Goal: Task Accomplishment & Management: Manage account settings

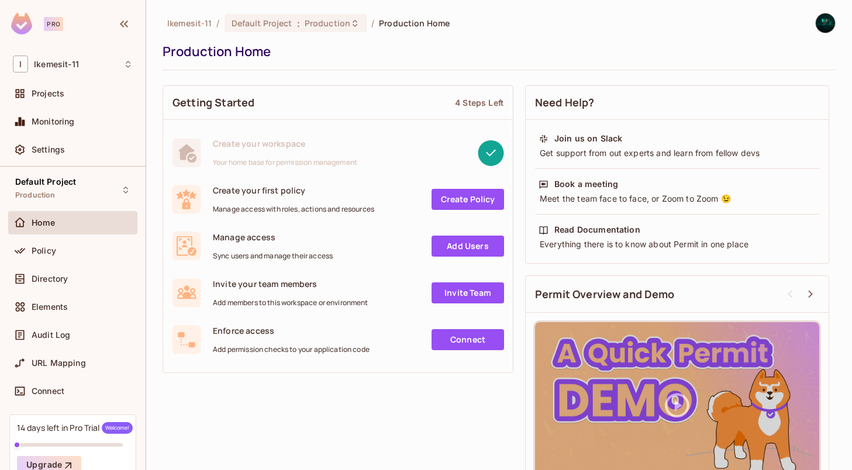
click at [823, 27] on img at bounding box center [825, 22] width 19 height 19
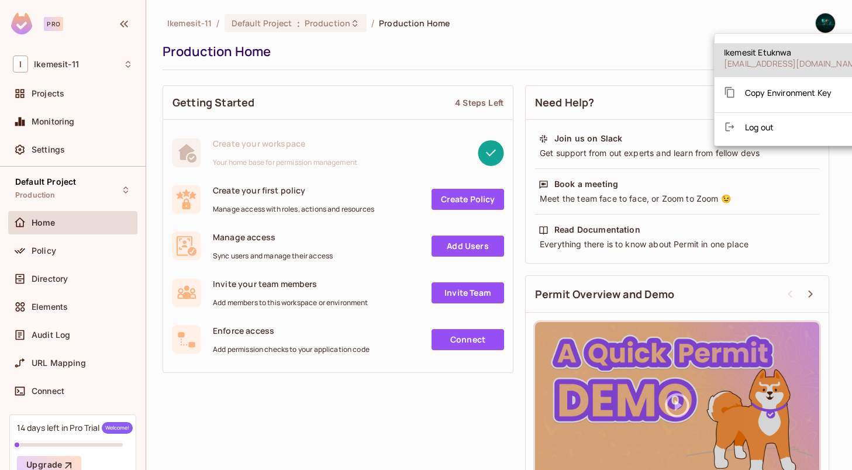
click at [762, 129] on span "Log out" at bounding box center [759, 127] width 29 height 11
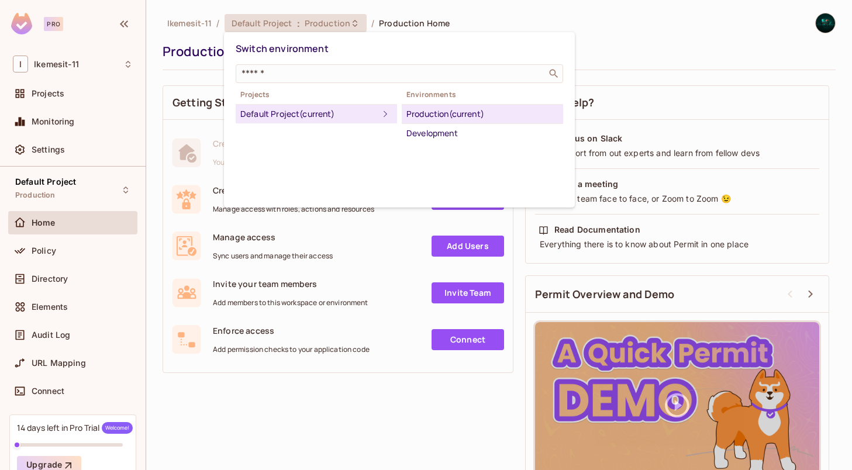
click at [499, 19] on div at bounding box center [426, 235] width 852 height 470
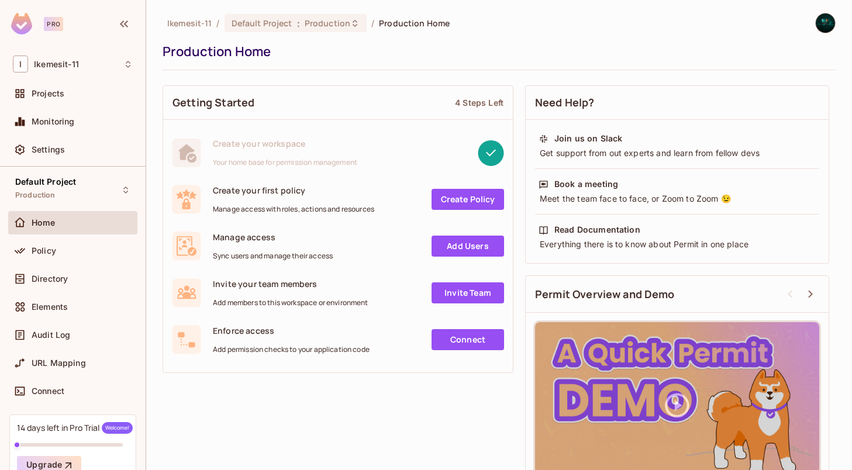
click at [826, 22] on img at bounding box center [825, 22] width 19 height 19
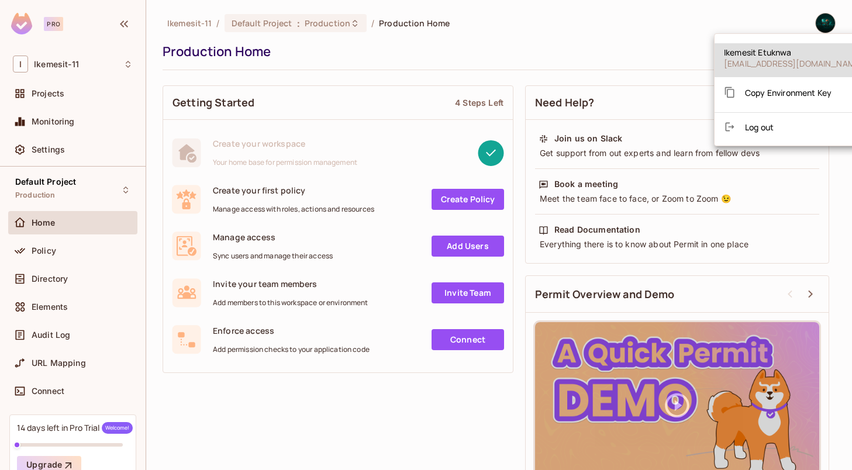
click at [750, 127] on span "Log out" at bounding box center [759, 127] width 29 height 11
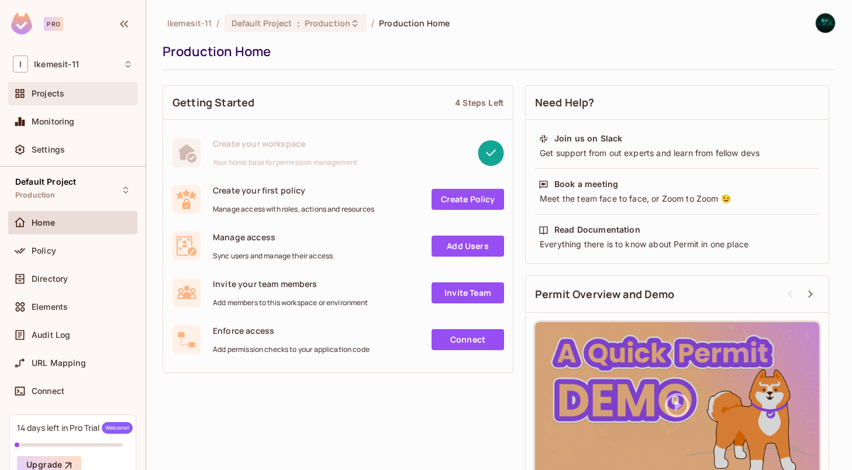
click at [52, 97] on span "Projects" at bounding box center [48, 93] width 33 height 9
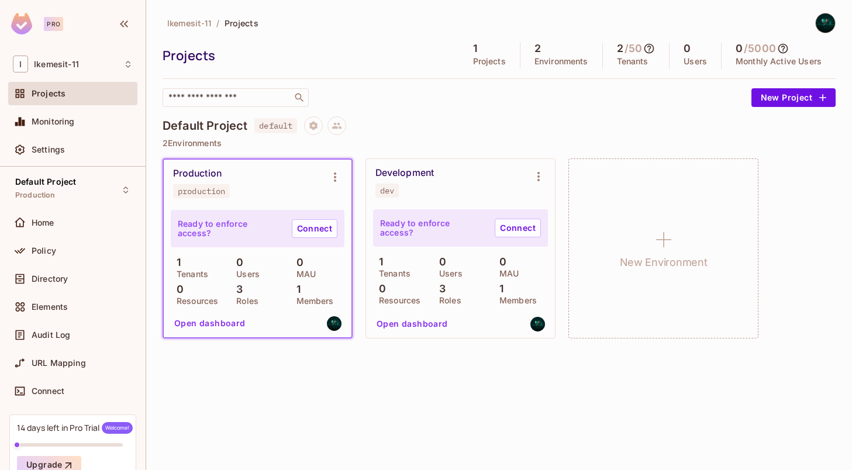
click at [198, 21] on span "Ikemesit-11" at bounding box center [189, 23] width 44 height 11
click at [125, 22] on icon "button" at bounding box center [124, 23] width 8 height 7
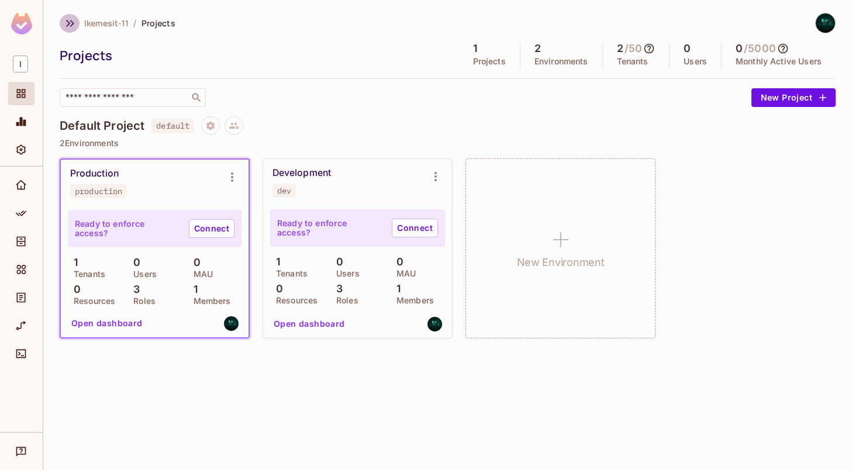
click at [68, 23] on icon "button" at bounding box center [70, 23] width 14 height 14
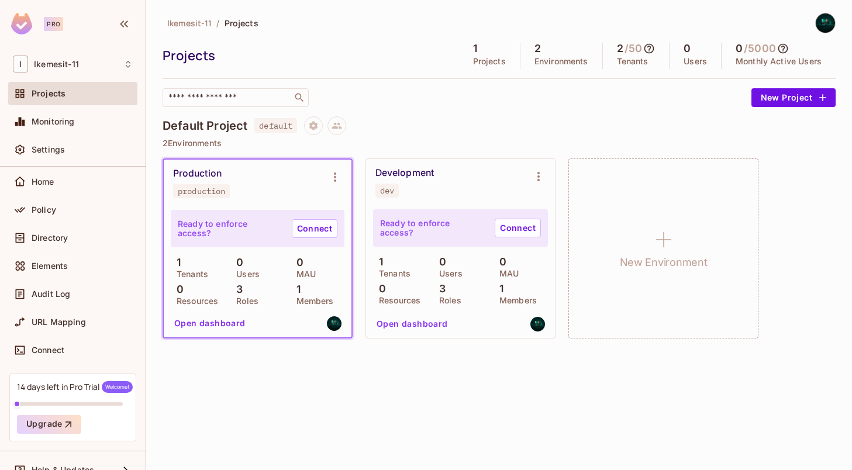
scroll to position [59, 0]
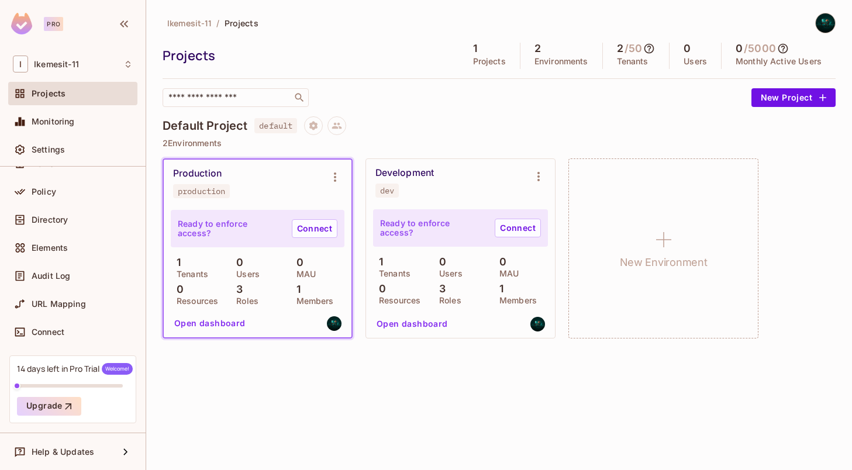
click at [821, 29] on img at bounding box center [825, 22] width 19 height 19
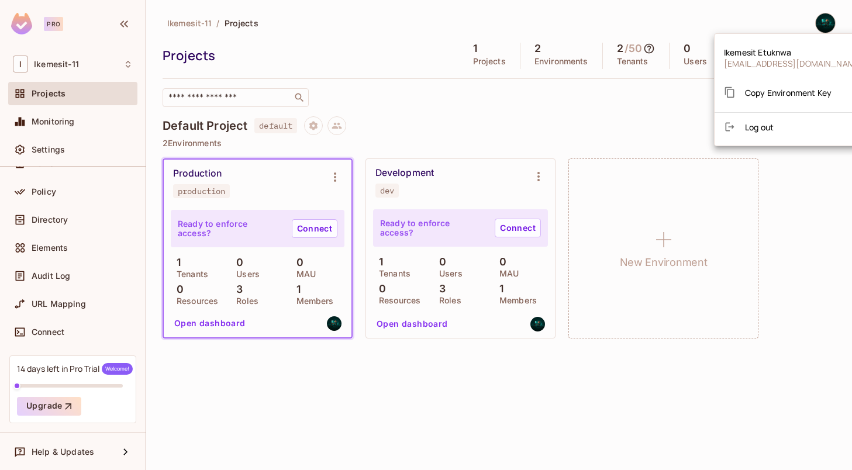
click at [753, 53] on span "Ikemesit Etuknwa" at bounding box center [793, 52] width 139 height 11
click at [750, 128] on span "Log out" at bounding box center [759, 127] width 29 height 11
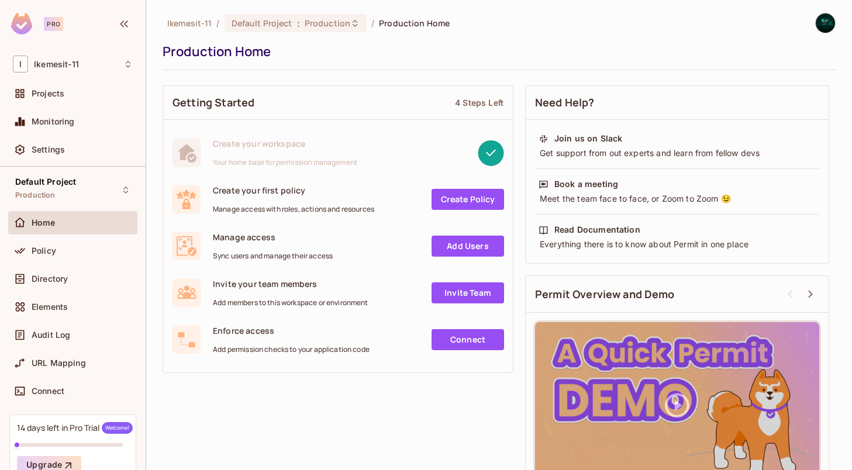
scroll to position [38, 0]
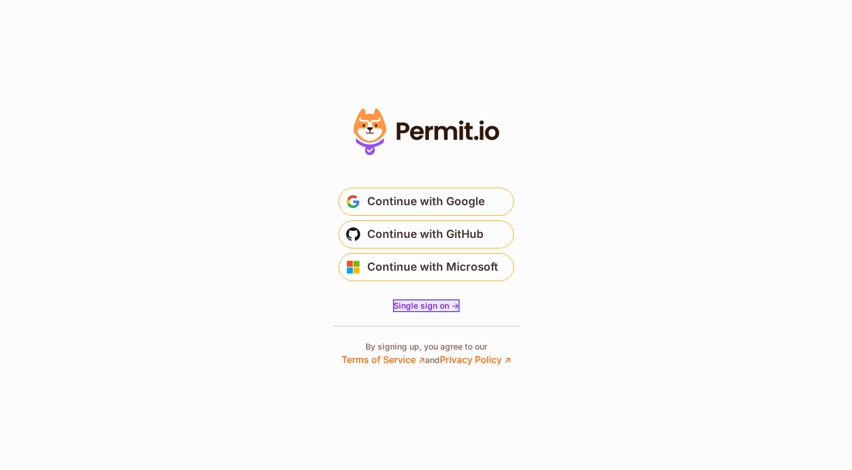
click at [423, 305] on span "Single sign on ->" at bounding box center [427, 306] width 66 height 10
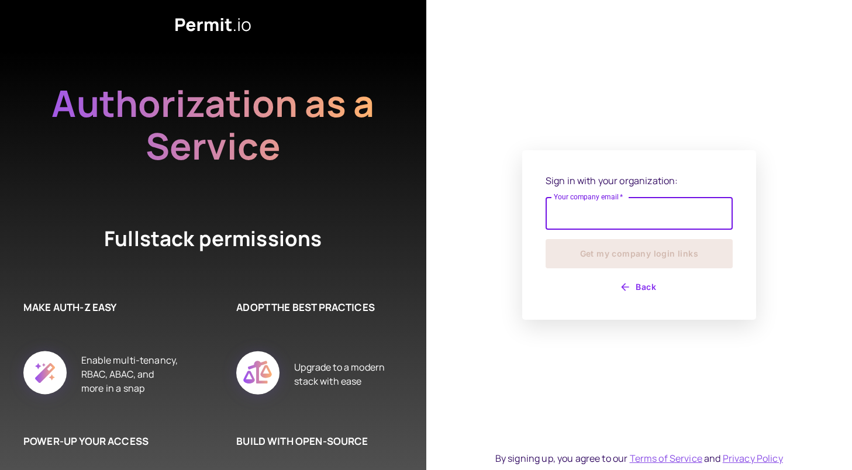
click at [718, 170] on div "Sign in with your organization: Your company email   * Your company email   * G…" at bounding box center [639, 235] width 234 height 170
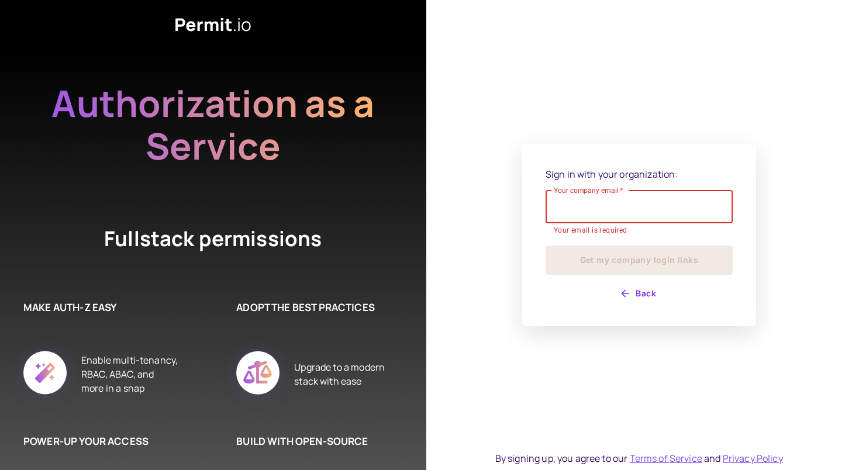
click at [647, 211] on input "Your company email   *" at bounding box center [639, 207] width 187 height 33
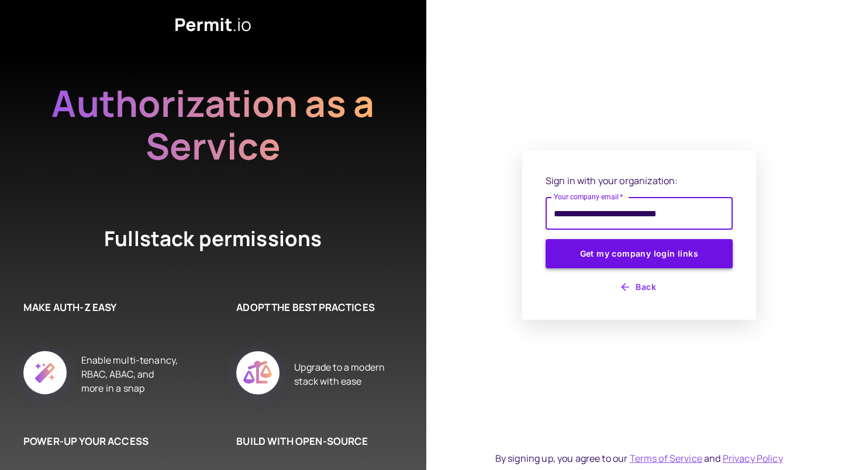
type input "**********"
click at [638, 252] on button "Get my company login links" at bounding box center [639, 253] width 187 height 29
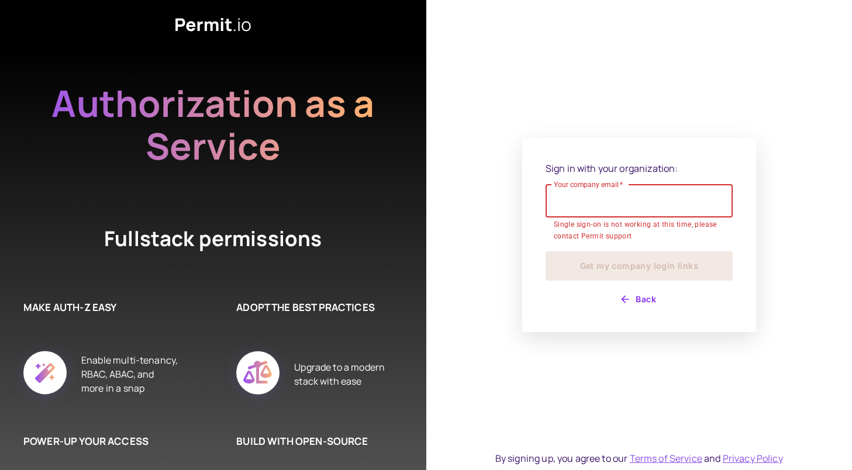
click at [727, 293] on button "Back" at bounding box center [639, 299] width 187 height 19
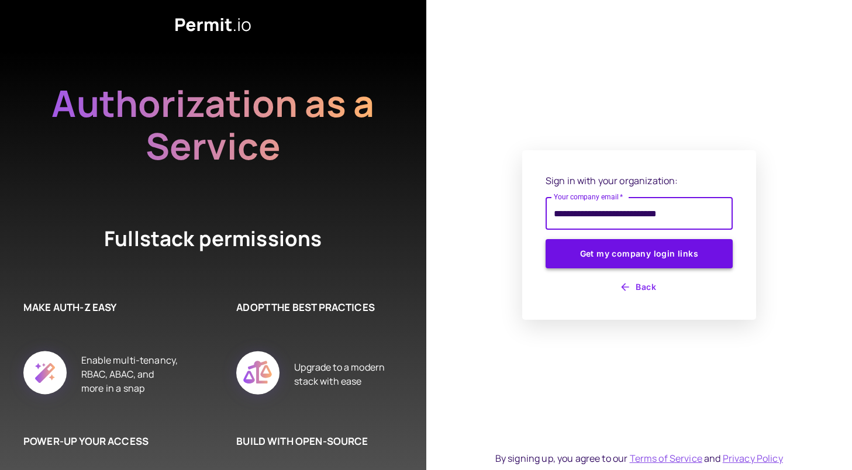
type input "**********"
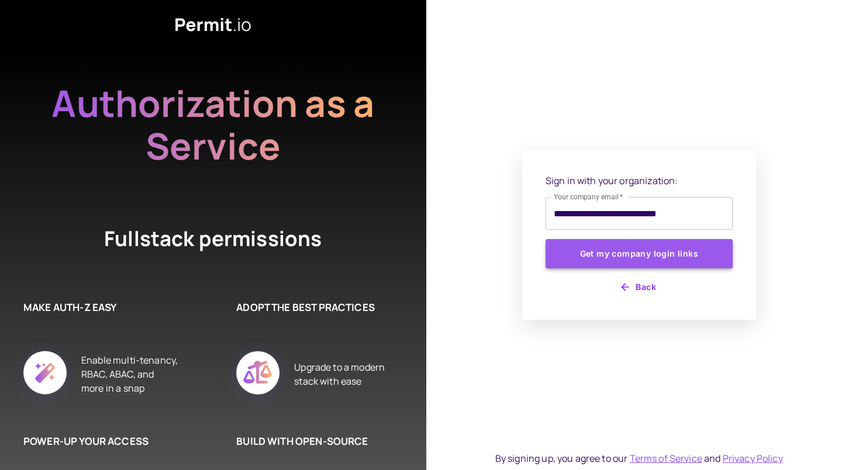
click at [690, 260] on button "Get my company login links" at bounding box center [639, 253] width 187 height 29
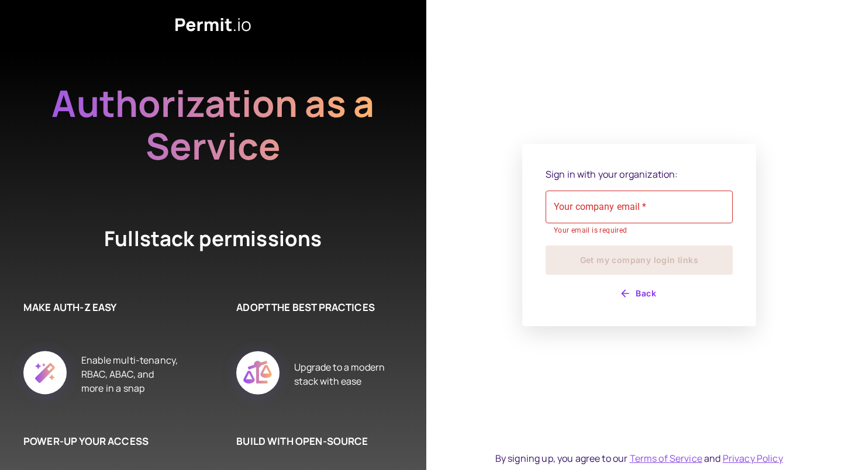
click at [713, 162] on div "Sign in with your organization: Your company email   * Your company email   * Y…" at bounding box center [639, 235] width 234 height 183
click at [649, 289] on button "Back" at bounding box center [639, 293] width 187 height 19
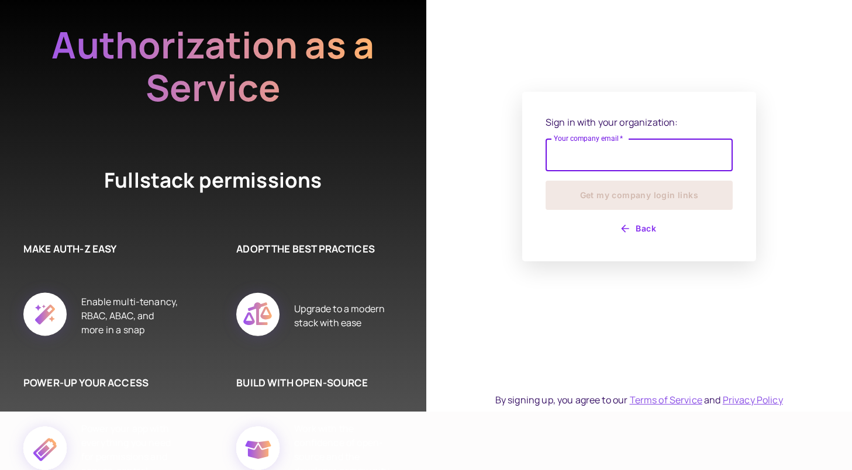
scroll to position [74, 0]
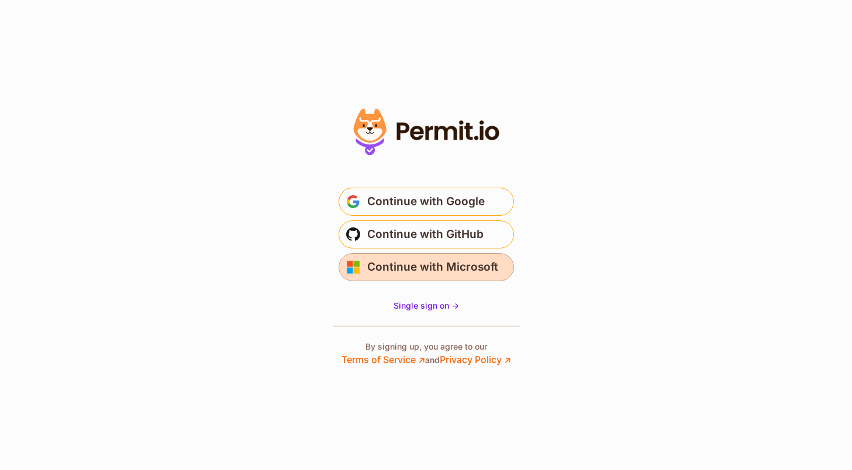
click at [484, 268] on span "Continue with Microsoft" at bounding box center [432, 267] width 131 height 19
click at [454, 278] on button "Continue with Microsoft" at bounding box center [427, 267] width 176 height 28
click at [418, 266] on span "Continue with Microsoft" at bounding box center [432, 267] width 131 height 19
